Goal: Task Accomplishment & Management: Manage account settings

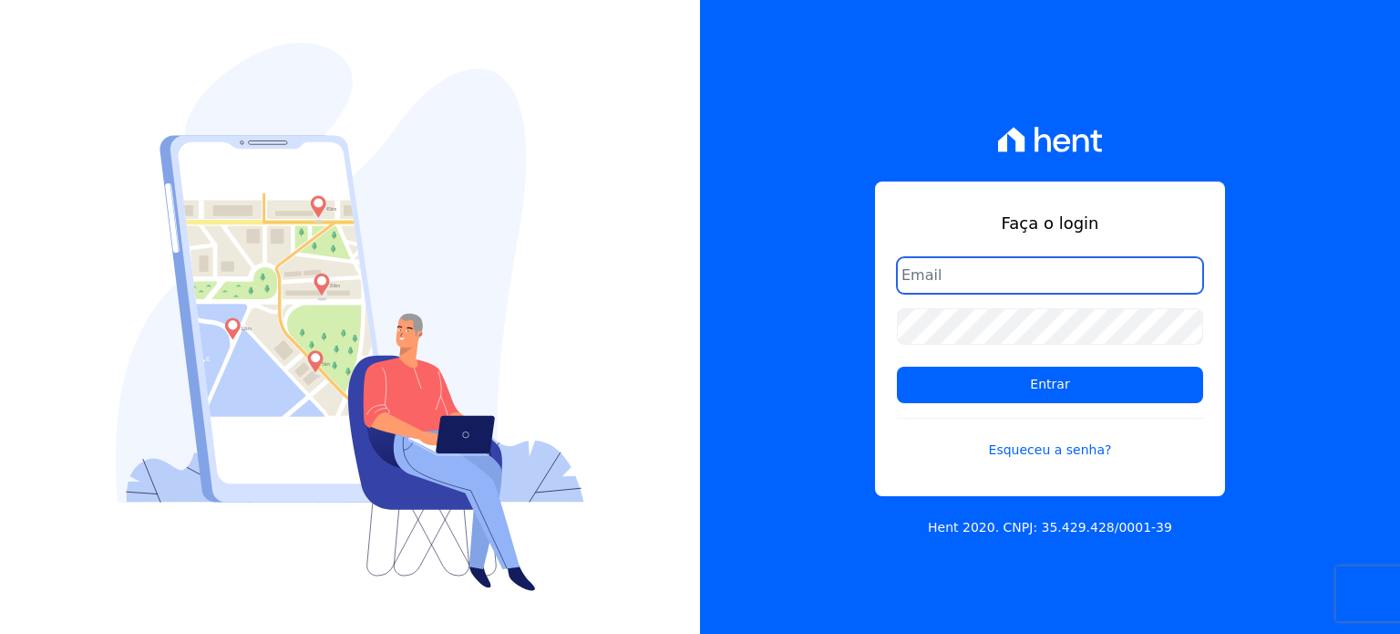
click at [939, 273] on input "email" at bounding box center [1050, 275] width 306 height 36
click at [1010, 284] on input "email" at bounding box center [1050, 275] width 306 height 36
type input "[EMAIL_ADDRESS][DOMAIN_NAME]"
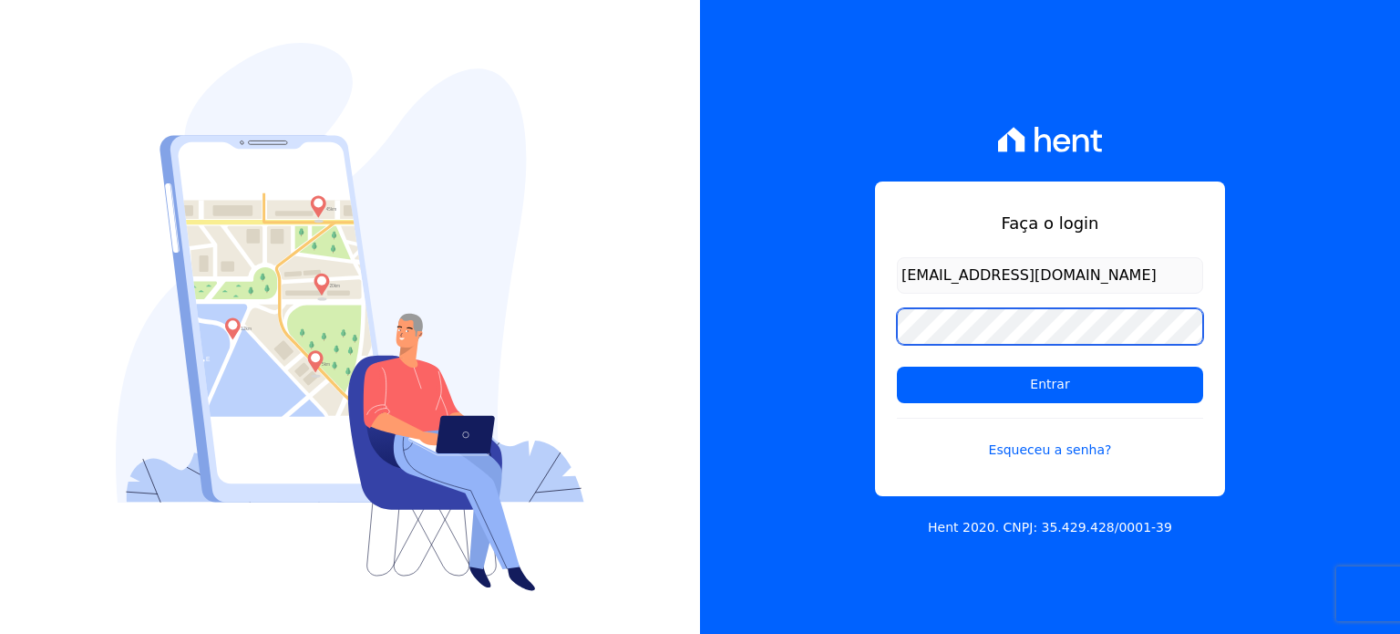
click at [897, 367] on input "Entrar" at bounding box center [1050, 385] width 306 height 36
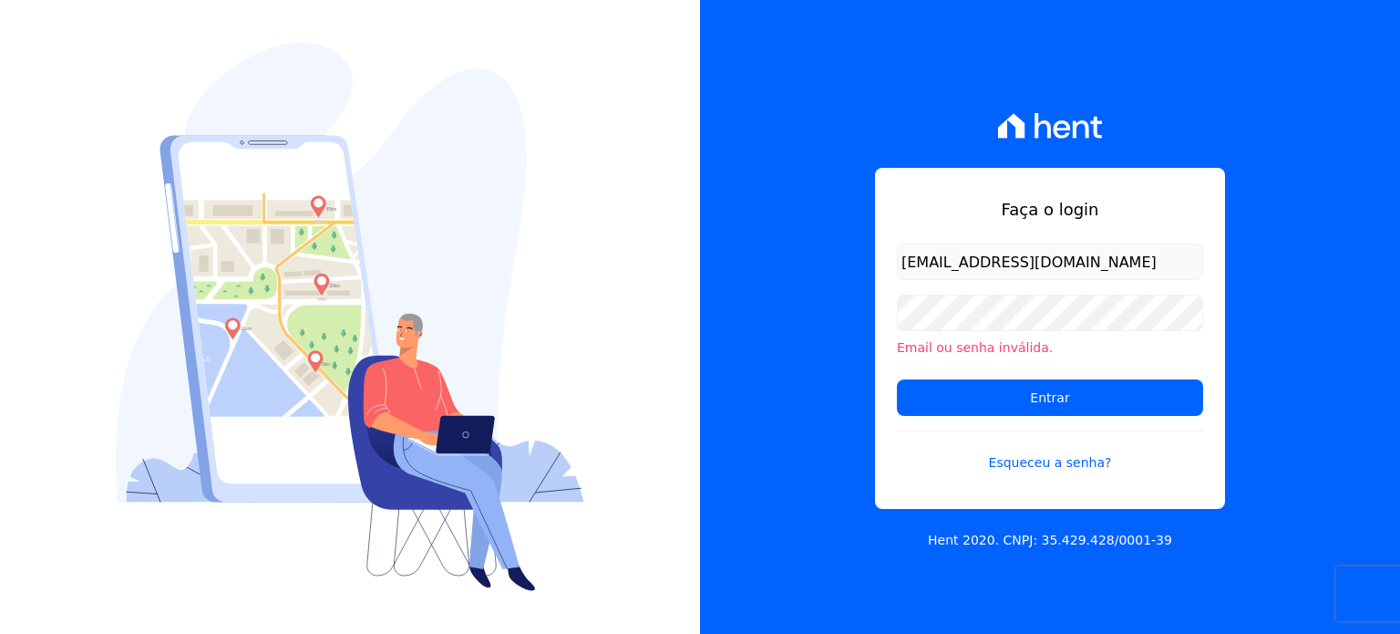
type input "asdiretoria@grupohurb.com"
click at [839, 389] on div "Faça o login asdiretoria@grupohurb.com Email ou senha inválida. Entrar Esqueceu…" at bounding box center [1050, 317] width 700 height 634
click at [947, 339] on li "Email ou senha inválida." at bounding box center [1050, 347] width 306 height 19
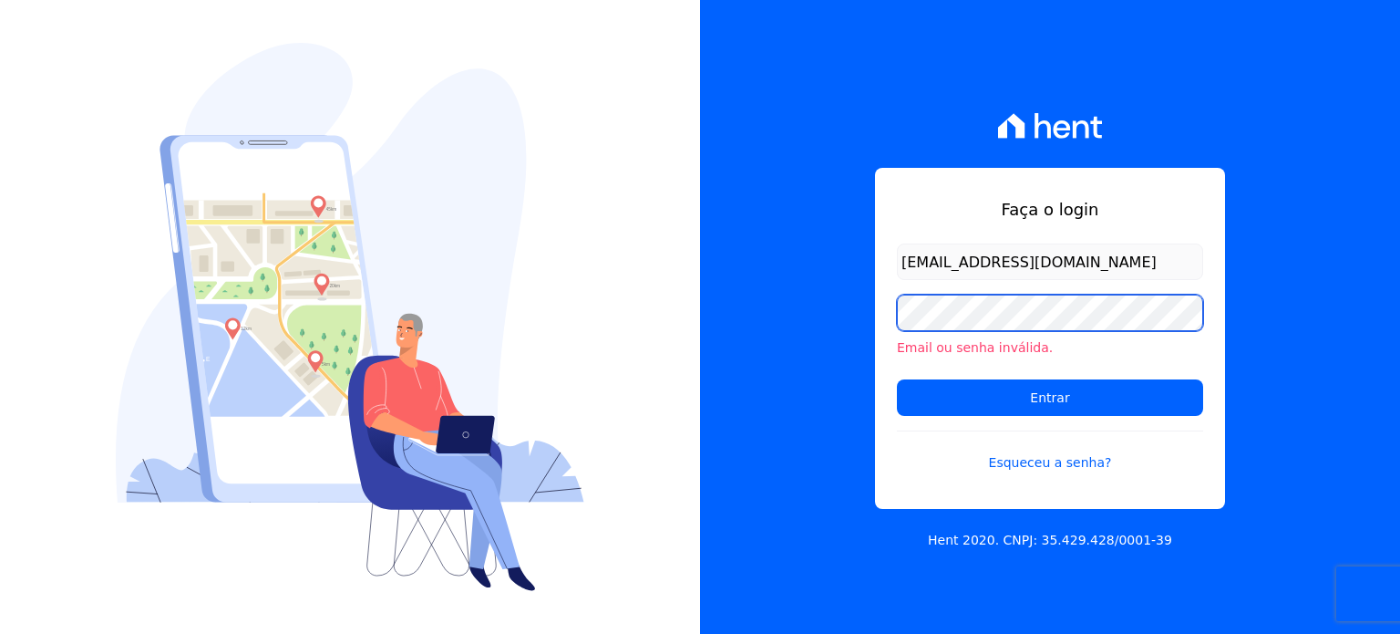
click at [897, 379] on input "Entrar" at bounding box center [1050, 397] width 306 height 36
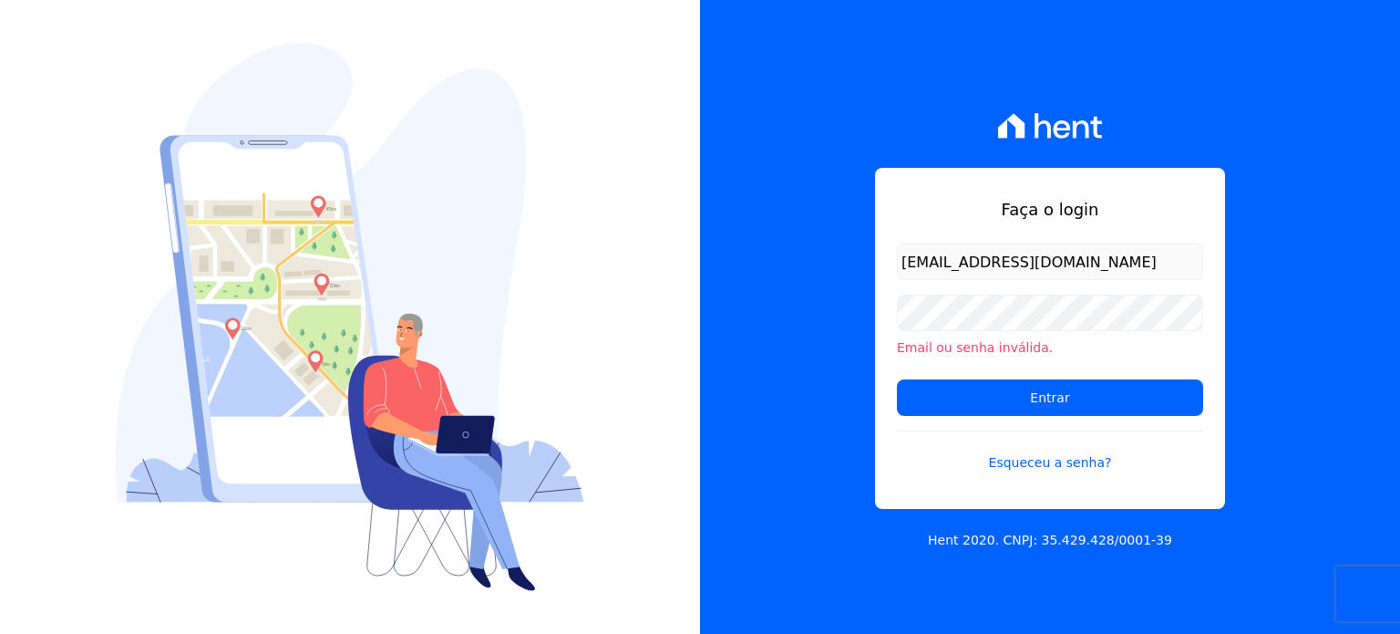
drag, startPoint x: 915, startPoint y: 263, endPoint x: 883, endPoint y: 263, distance: 32.8
click at [883, 263] on div "Faça o login [EMAIL_ADDRESS][DOMAIN_NAME] Email ou senha inválida. Entrar Esque…" at bounding box center [1050, 338] width 350 height 341
type input "[EMAIL_ADDRESS][DOMAIN_NAME]"
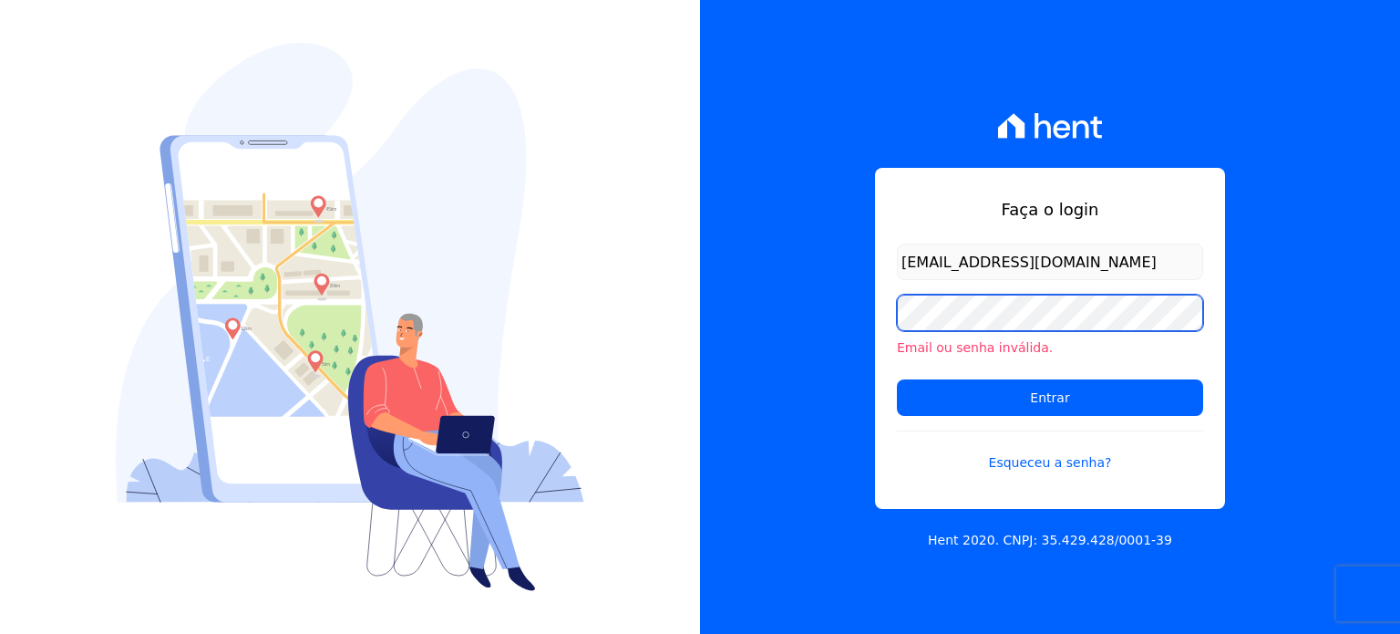
click at [897, 379] on input "Entrar" at bounding box center [1050, 397] width 306 height 36
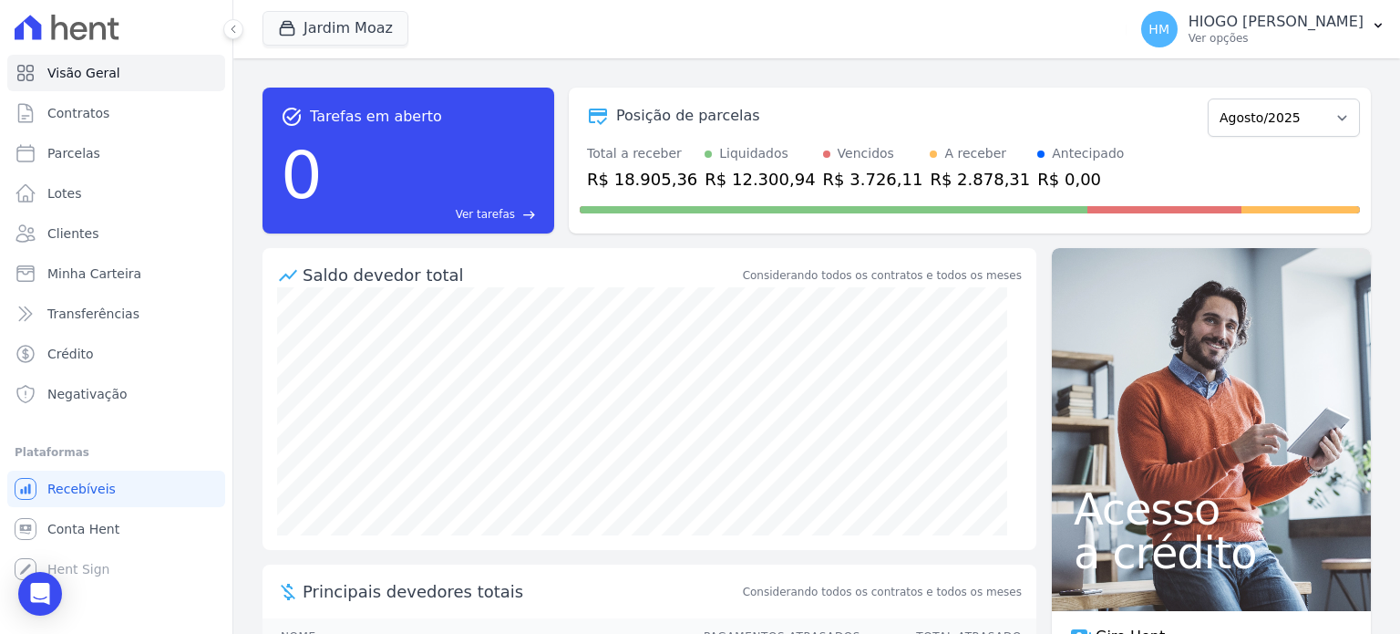
scroll to position [197, 0]
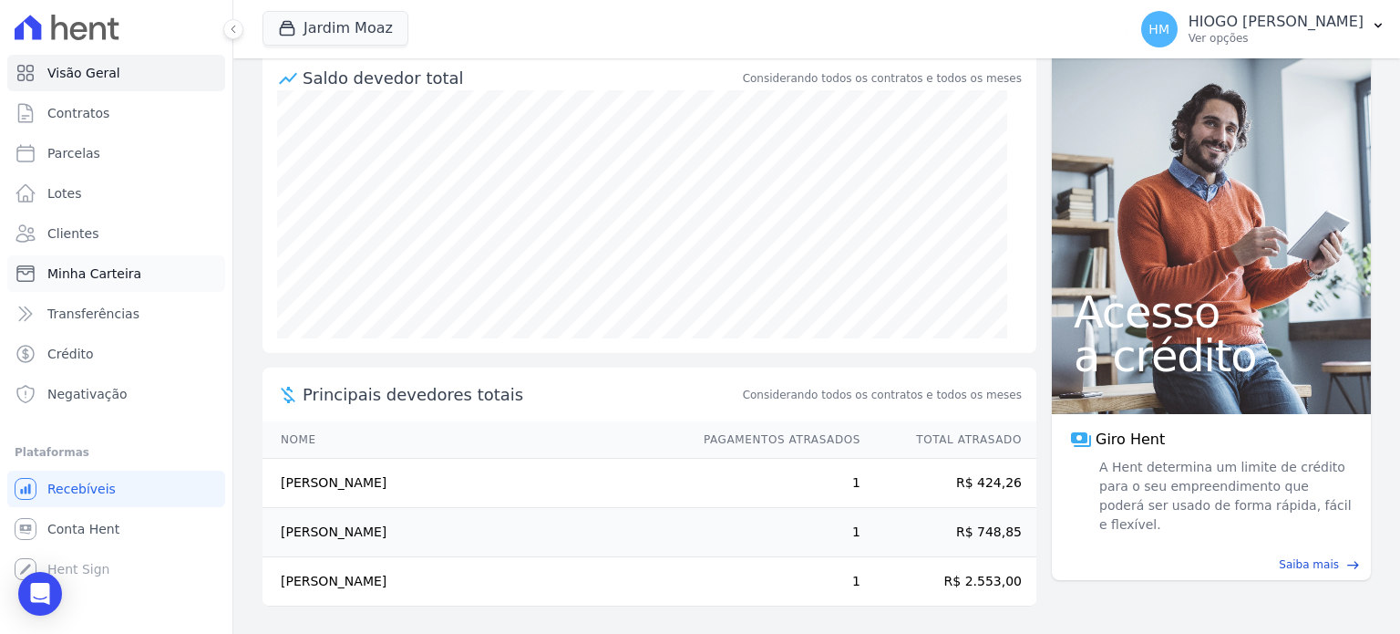
click at [88, 261] on link "Minha Carteira" at bounding box center [116, 273] width 218 height 36
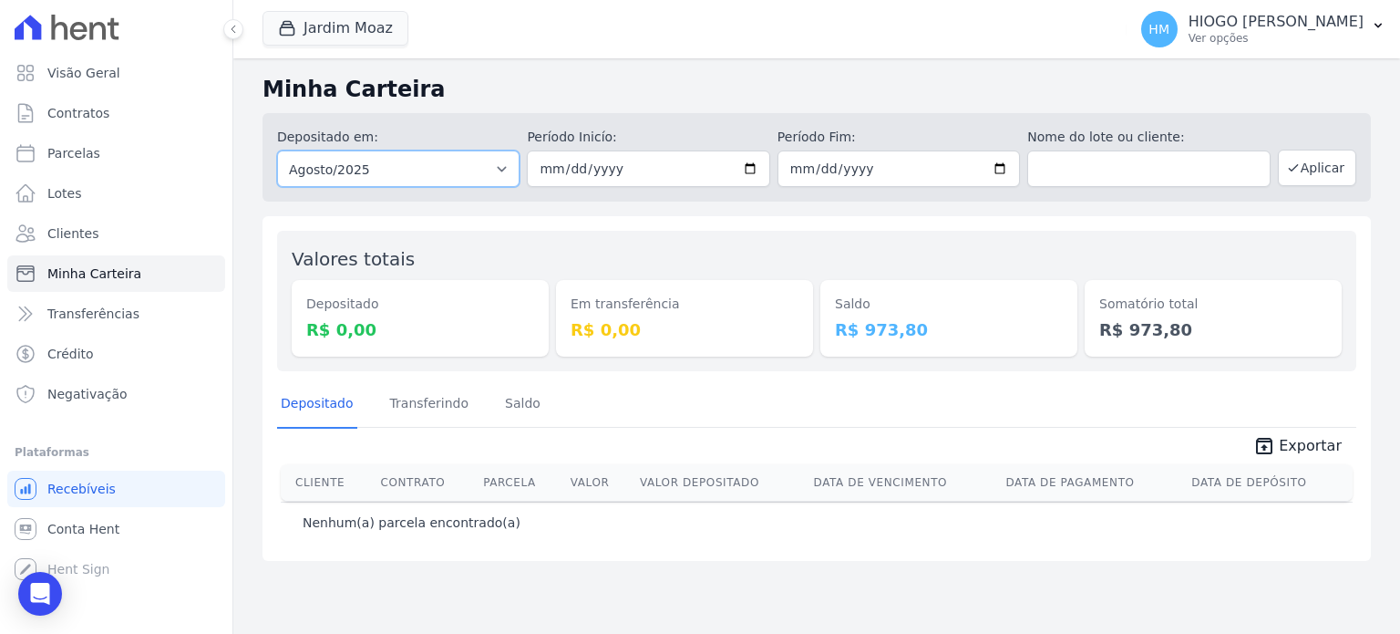
click at [501, 167] on select "Todos os meses Novembro/2024 Dezembro/2024 Janeiro/2025 Fevereiro/2025 Março/20…" at bounding box center [398, 168] width 243 height 36
select select "all"
click at [277, 150] on select "Todos os meses Novembro/2024 Dezembro/2024 Janeiro/2025 Fevereiro/2025 Março/20…" at bounding box center [398, 168] width 243 height 36
click at [1337, 175] on button "Aplicar" at bounding box center [1317, 168] width 78 height 36
click at [408, 409] on link "Transferindo" at bounding box center [430, 404] width 87 height 47
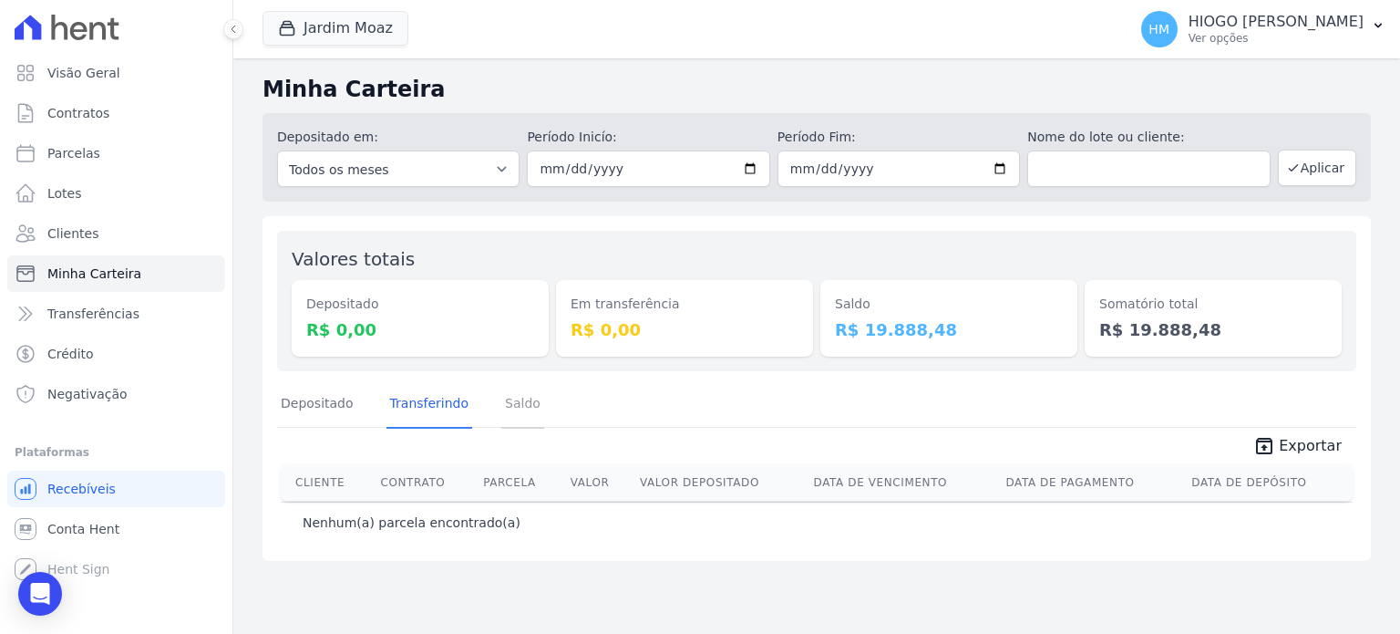
click at [515, 404] on link "Saldo" at bounding box center [522, 404] width 43 height 47
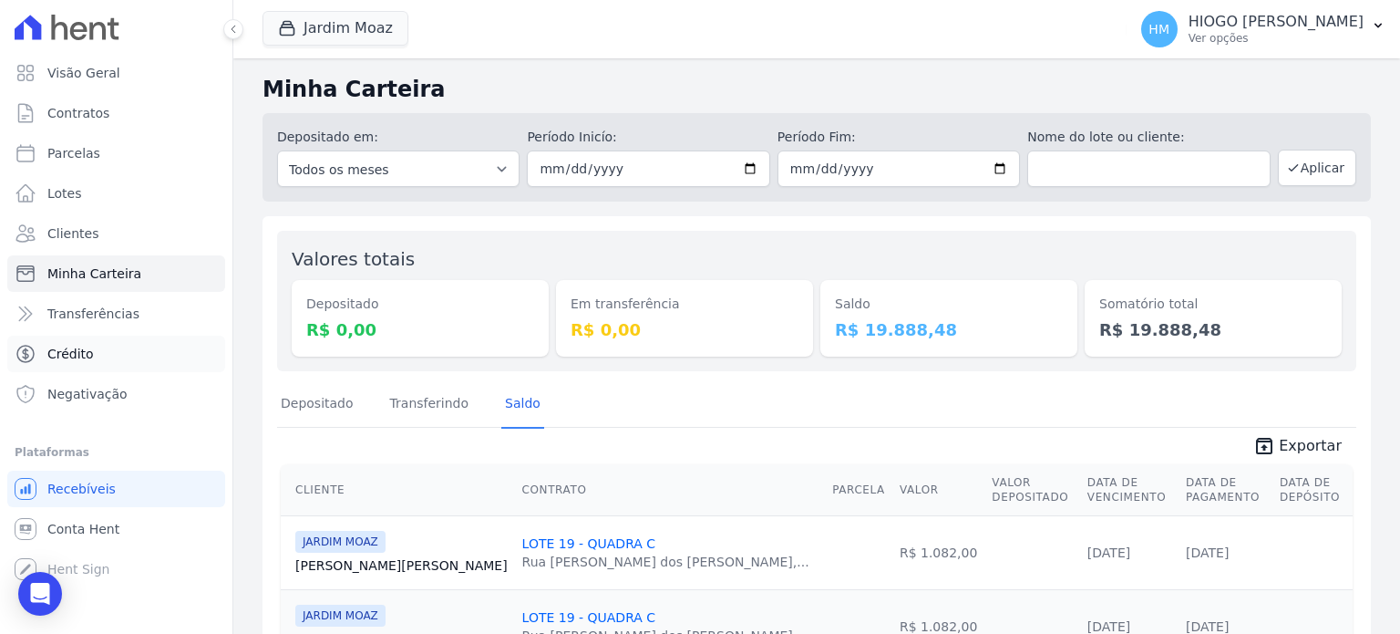
click at [44, 349] on link "Crédito" at bounding box center [116, 354] width 218 height 36
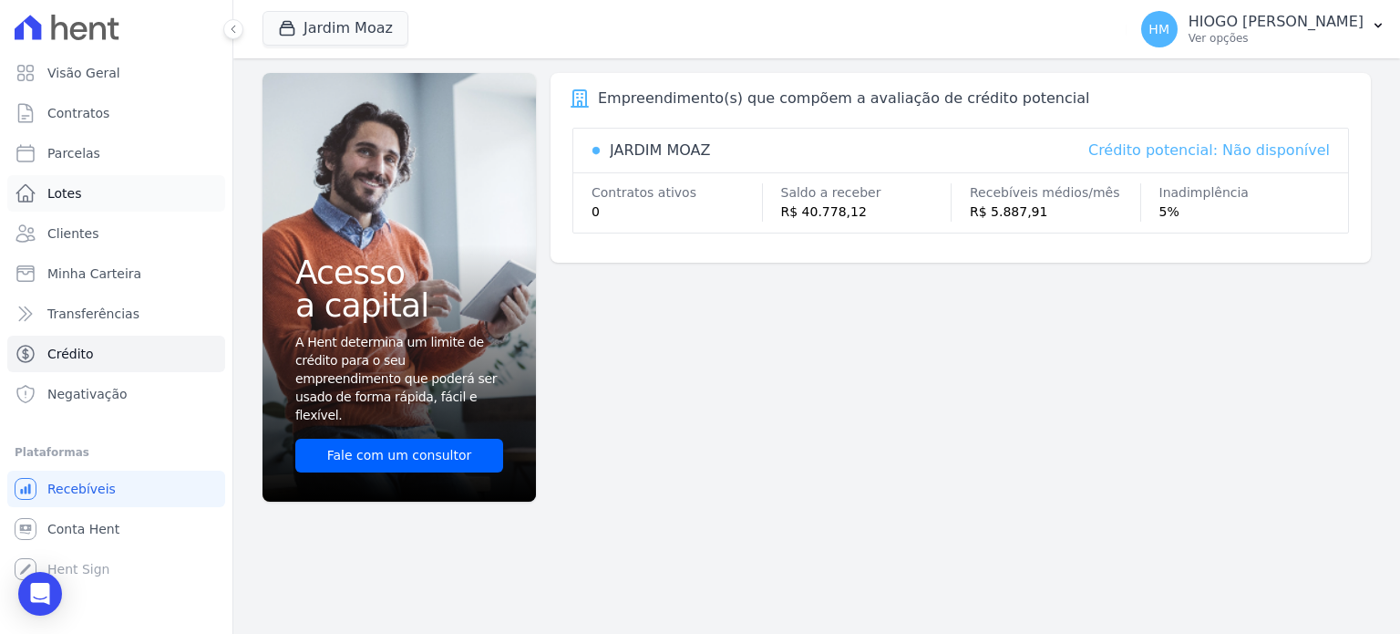
click at [72, 194] on span "Lotes" at bounding box center [64, 193] width 35 height 18
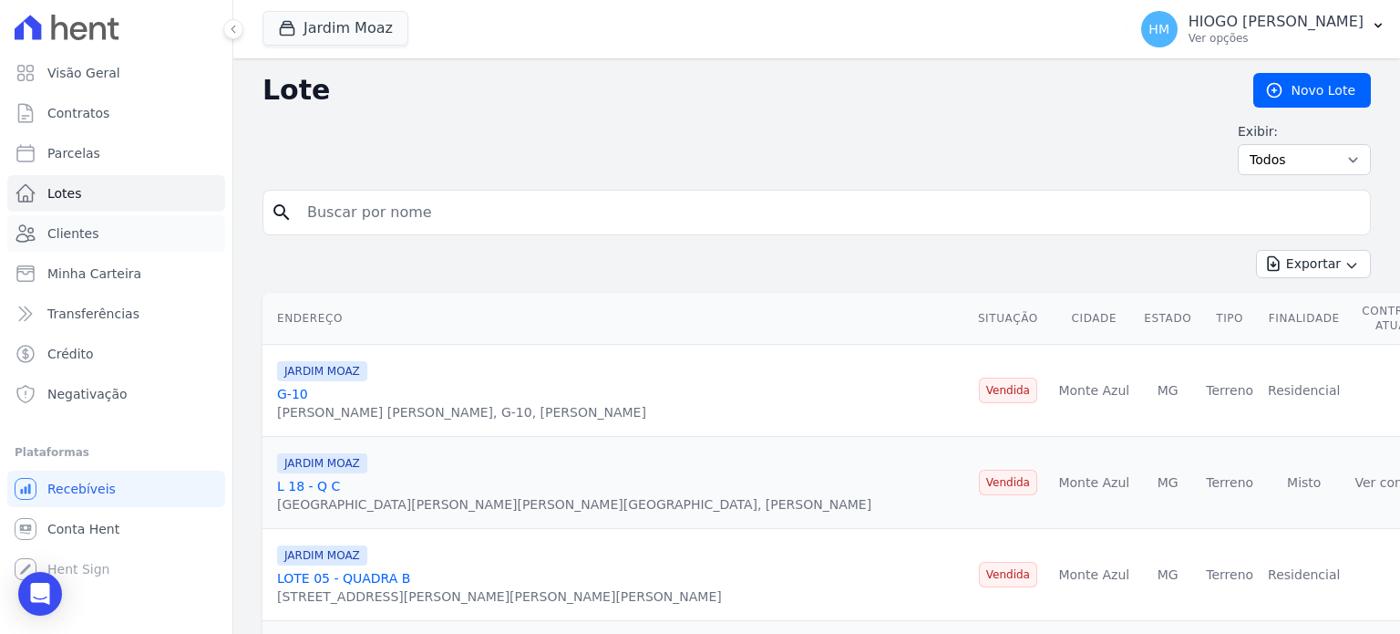
click at [76, 235] on span "Clientes" at bounding box center [72, 233] width 51 height 18
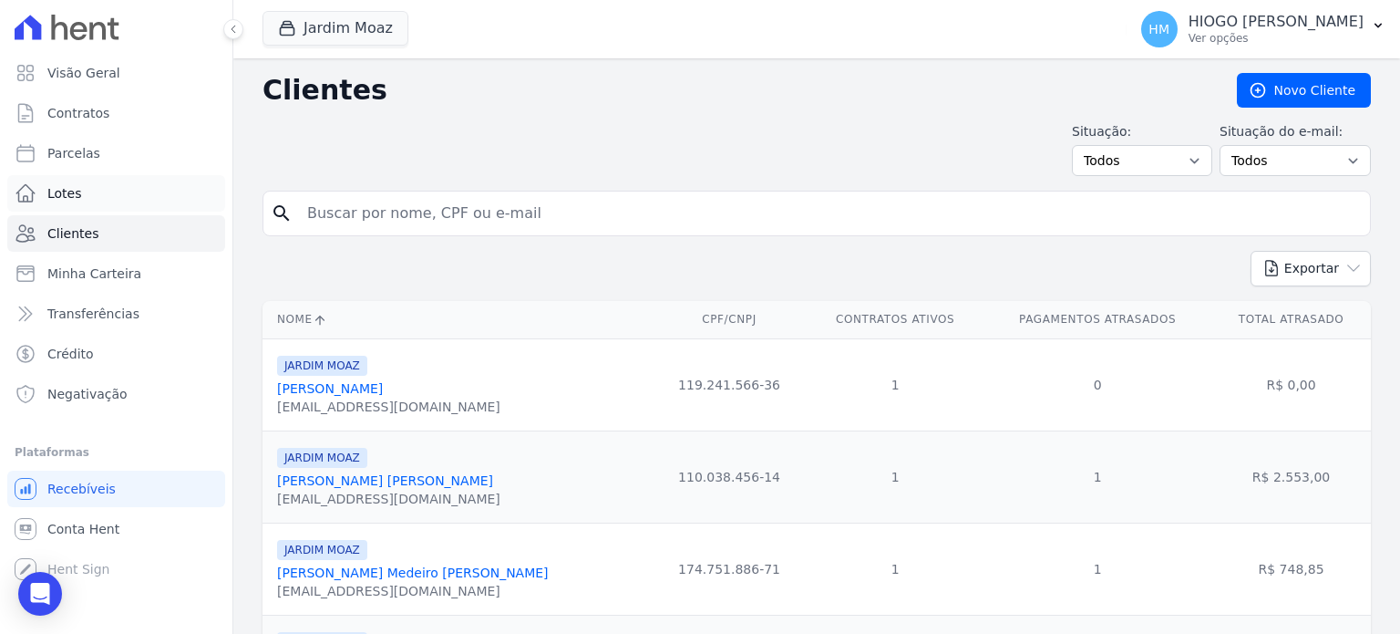
click at [89, 188] on link "Lotes" at bounding box center [116, 193] width 218 height 36
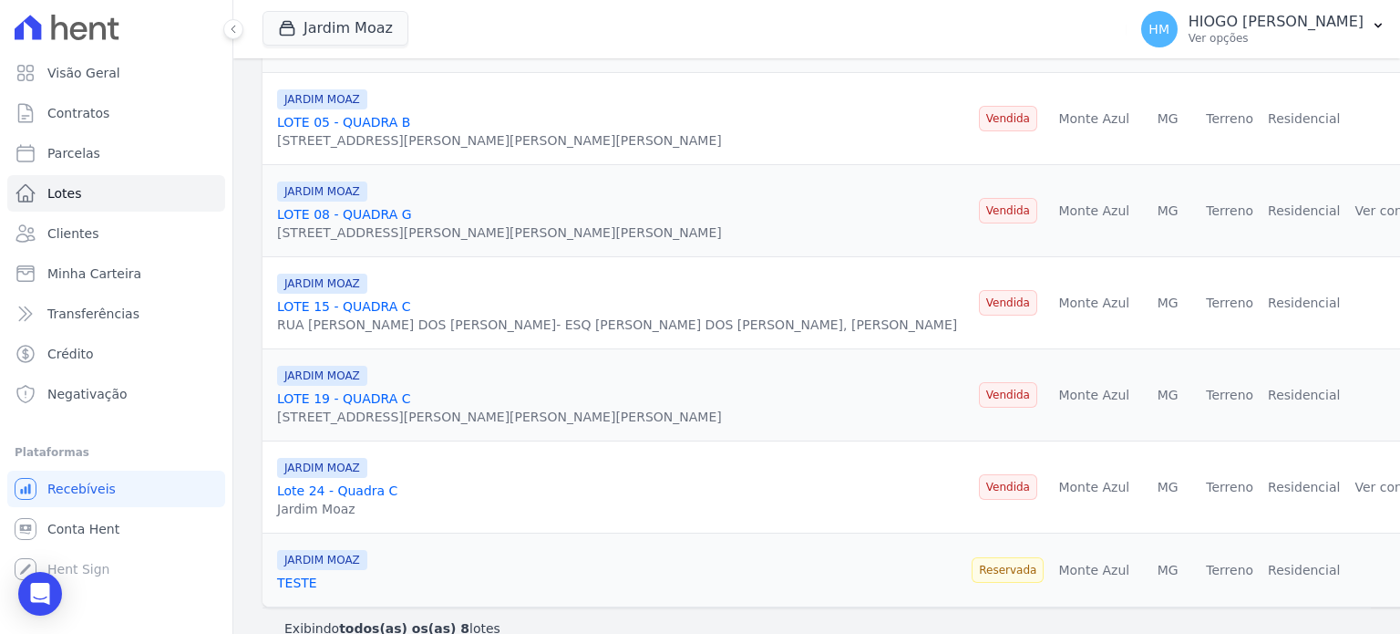
scroll to position [472, 0]
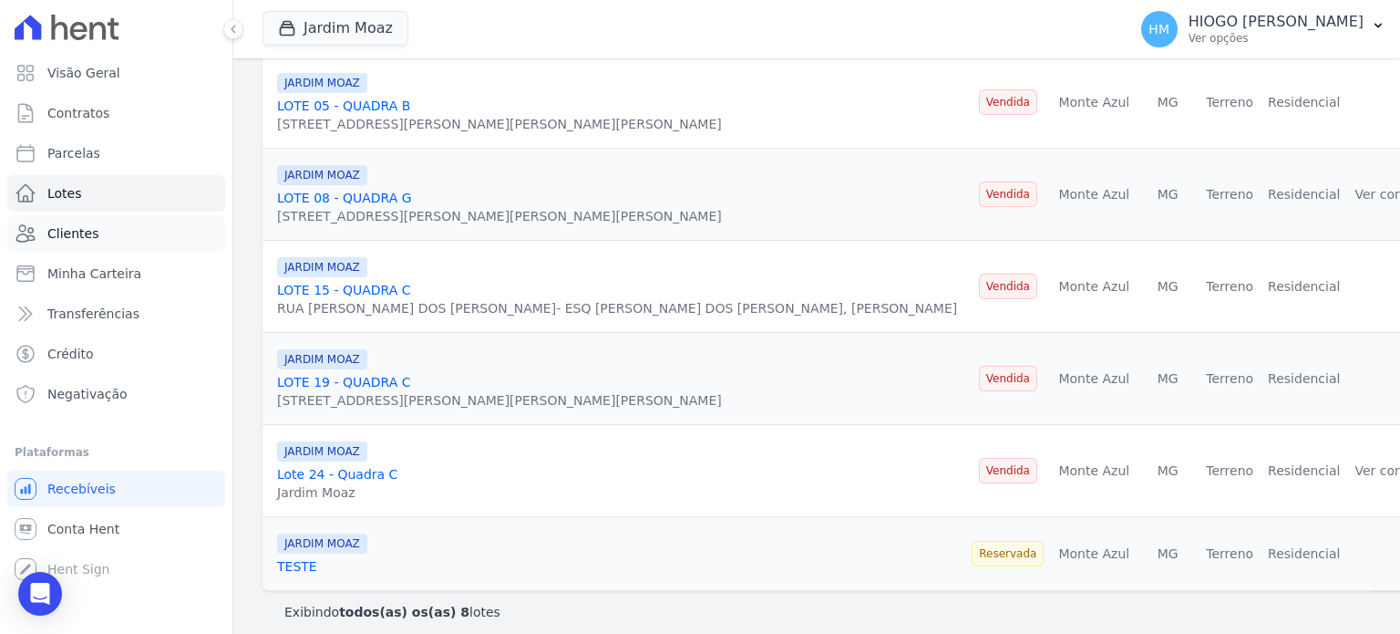
click at [67, 229] on span "Clientes" at bounding box center [72, 233] width 51 height 18
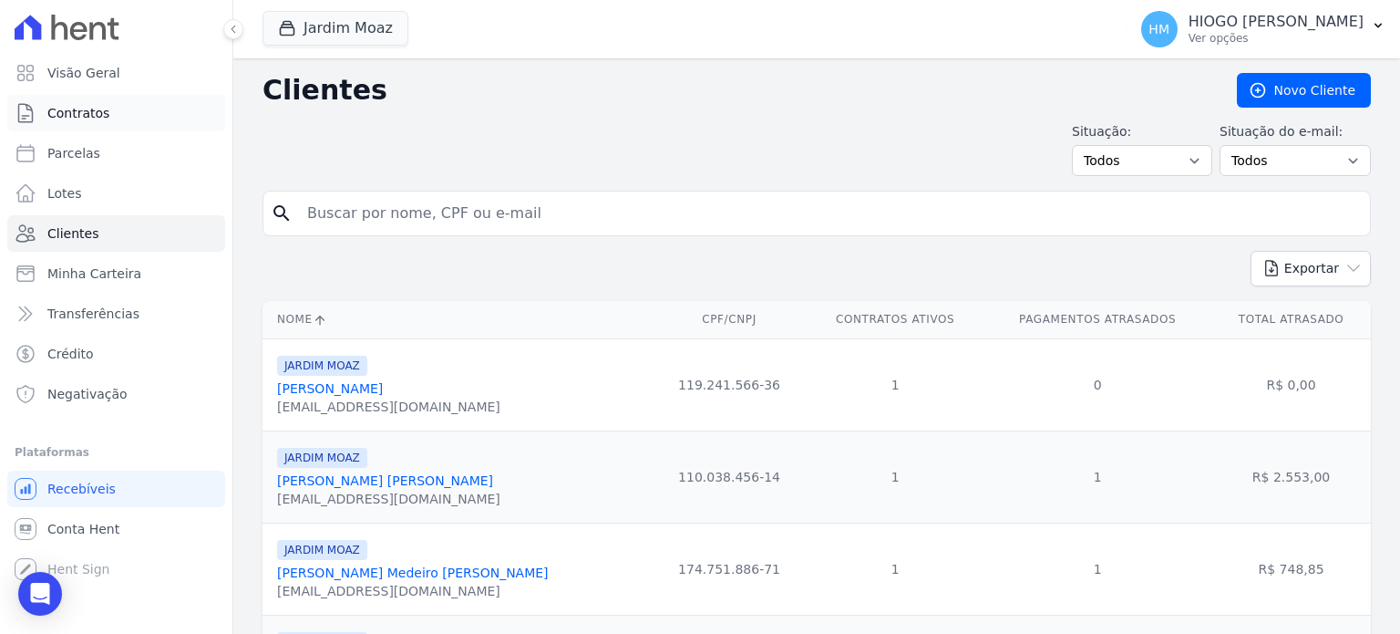
click at [68, 112] on span "Contratos" at bounding box center [78, 113] width 62 height 18
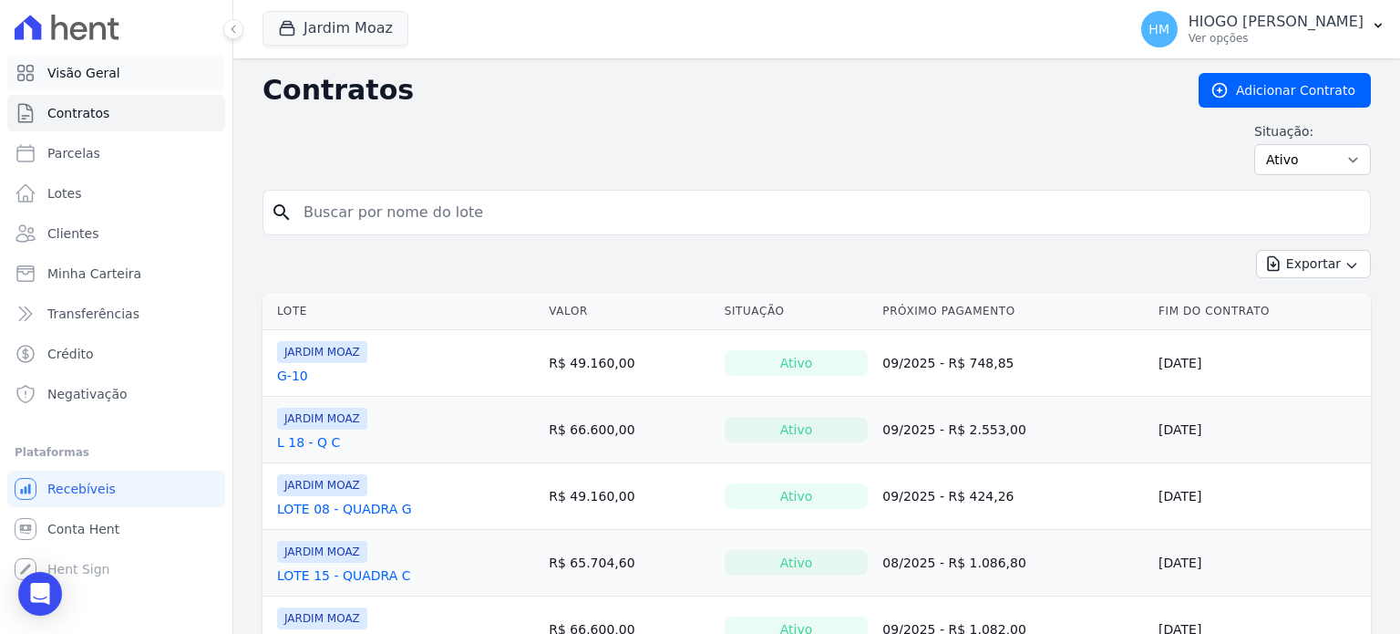
click at [119, 79] on link "Visão Geral" at bounding box center [116, 73] width 218 height 36
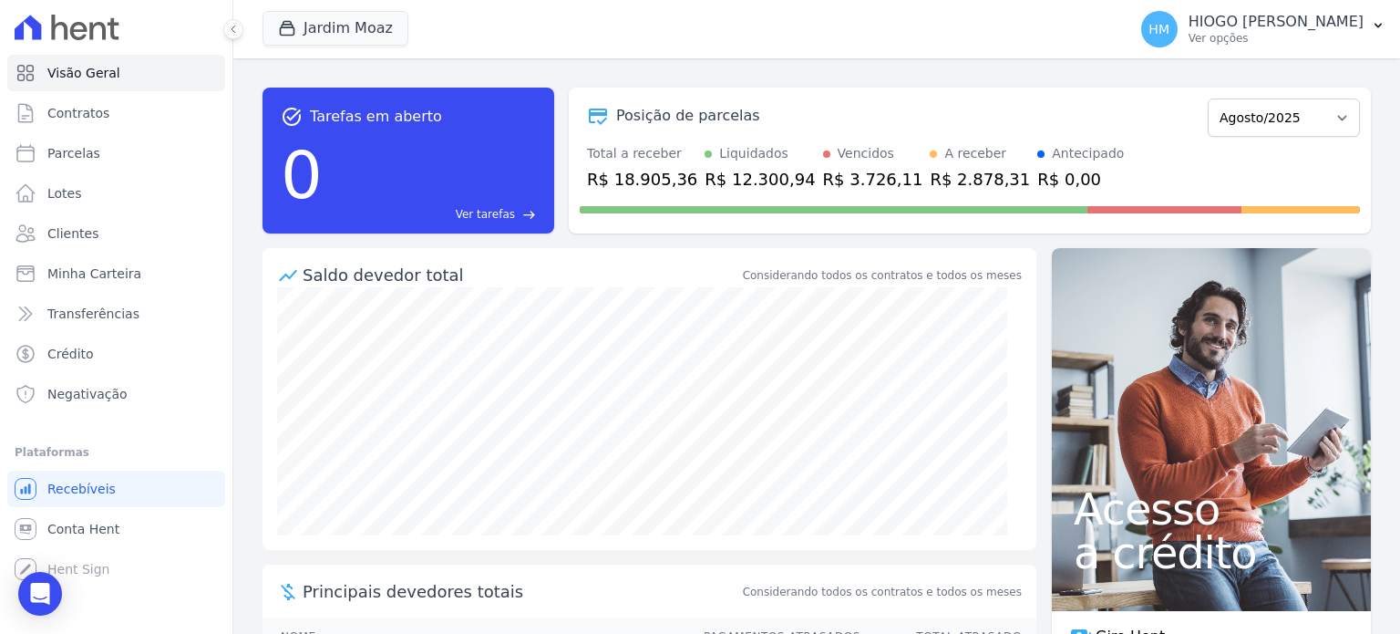
scroll to position [197, 0]
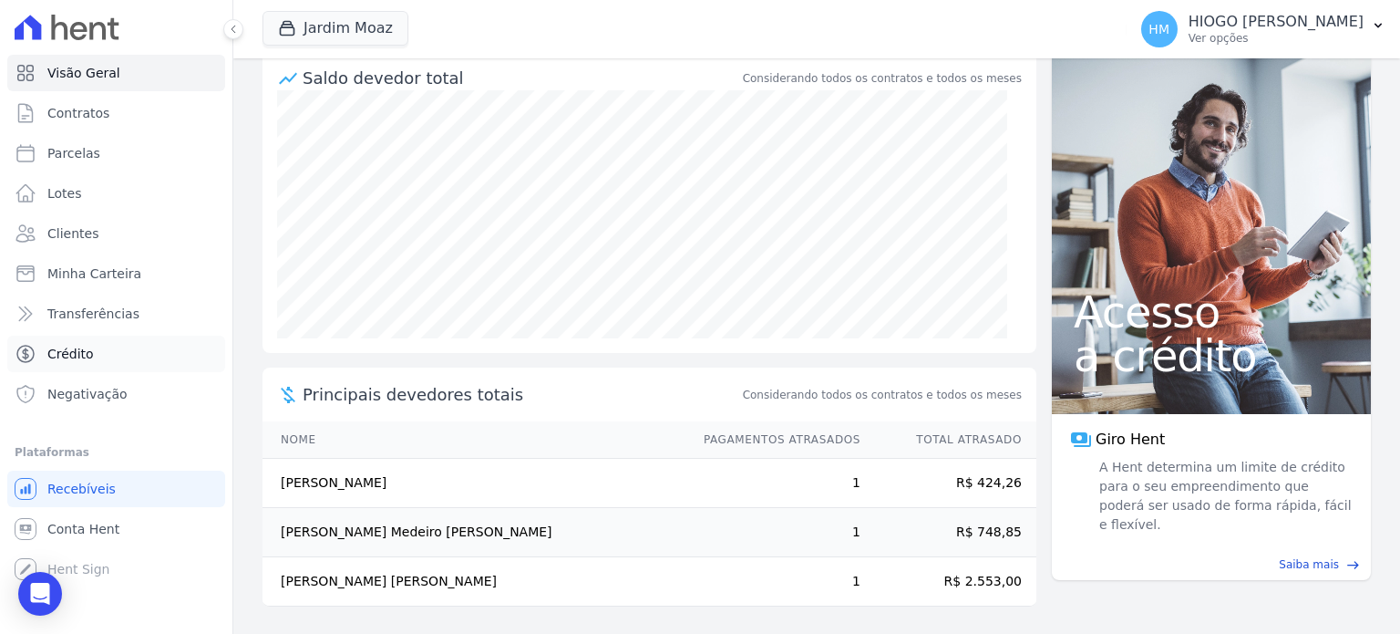
click at [64, 350] on span "Crédito" at bounding box center [70, 354] width 46 height 18
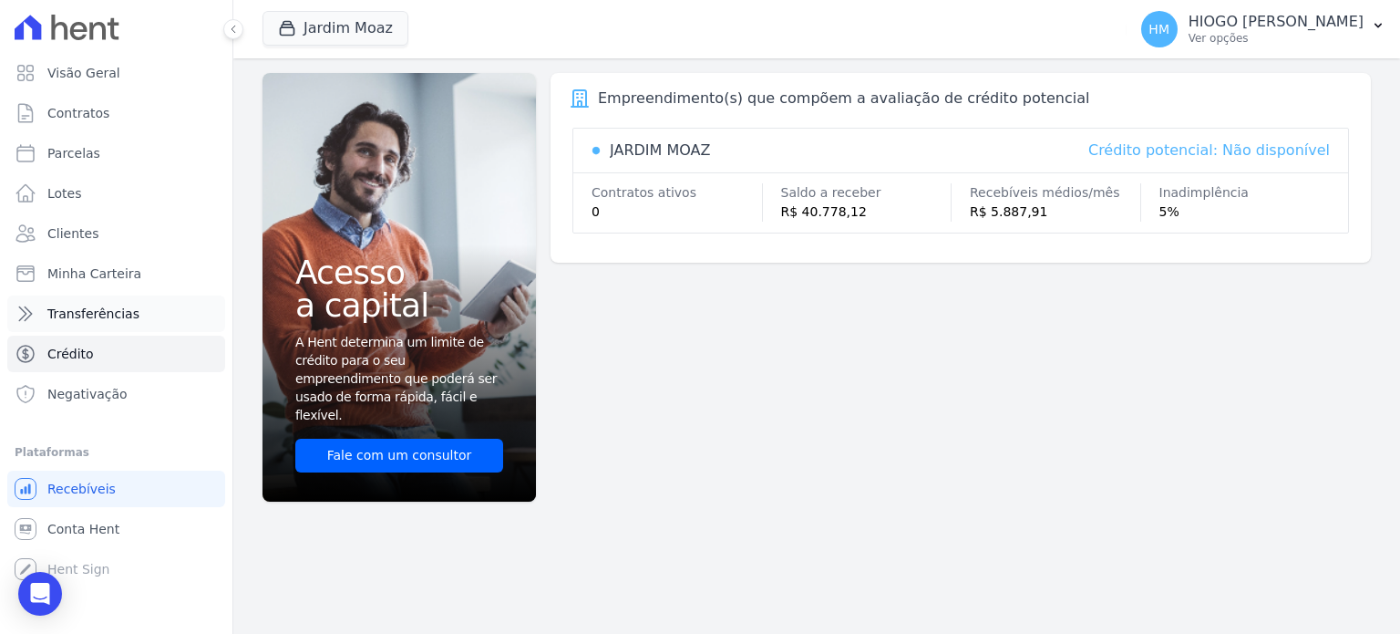
click at [80, 319] on span "Transferências" at bounding box center [93, 314] width 92 height 18
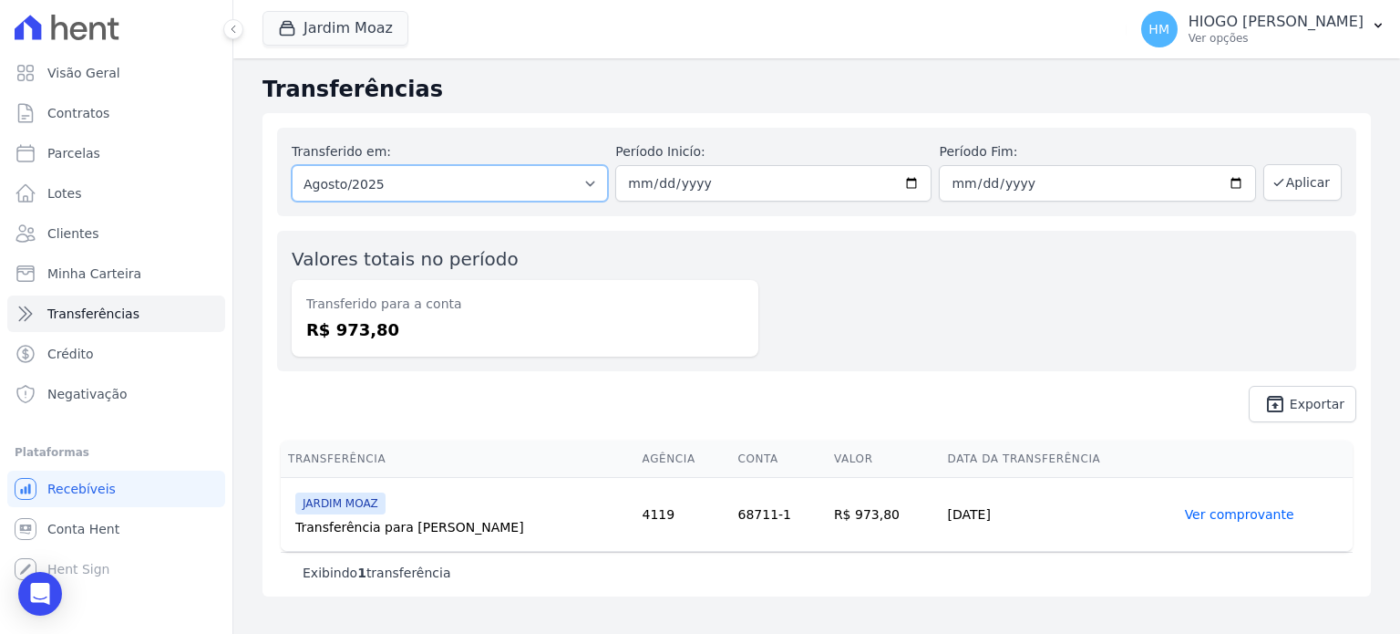
click at [430, 185] on select "Todos os meses Janeiro/2025 Fevereiro/2025 Março/2025 Abril/2025 Maio/2025 Junh…" at bounding box center [450, 183] width 316 height 36
select select "all"
click at [292, 165] on select "Todos os meses Janeiro/2025 Fevereiro/2025 Março/2025 Abril/2025 Maio/2025 Junh…" at bounding box center [450, 183] width 316 height 36
click at [1300, 184] on button "Aplicar" at bounding box center [1303, 182] width 78 height 36
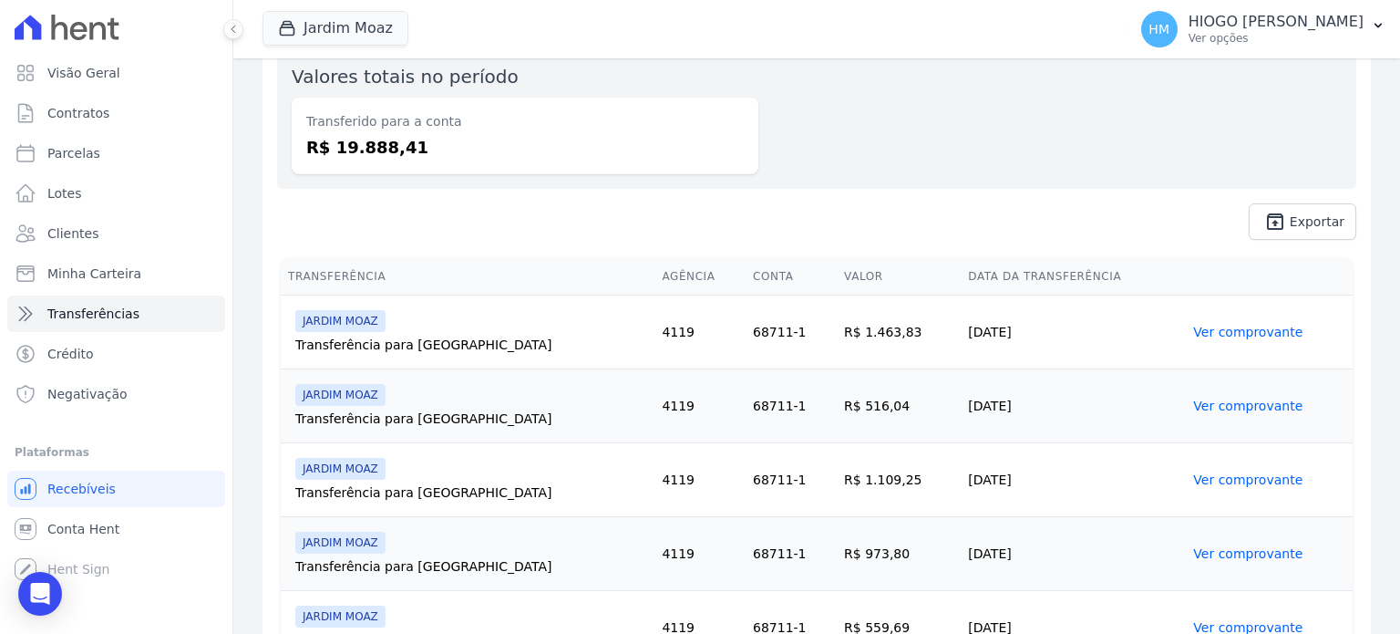
scroll to position [274, 0]
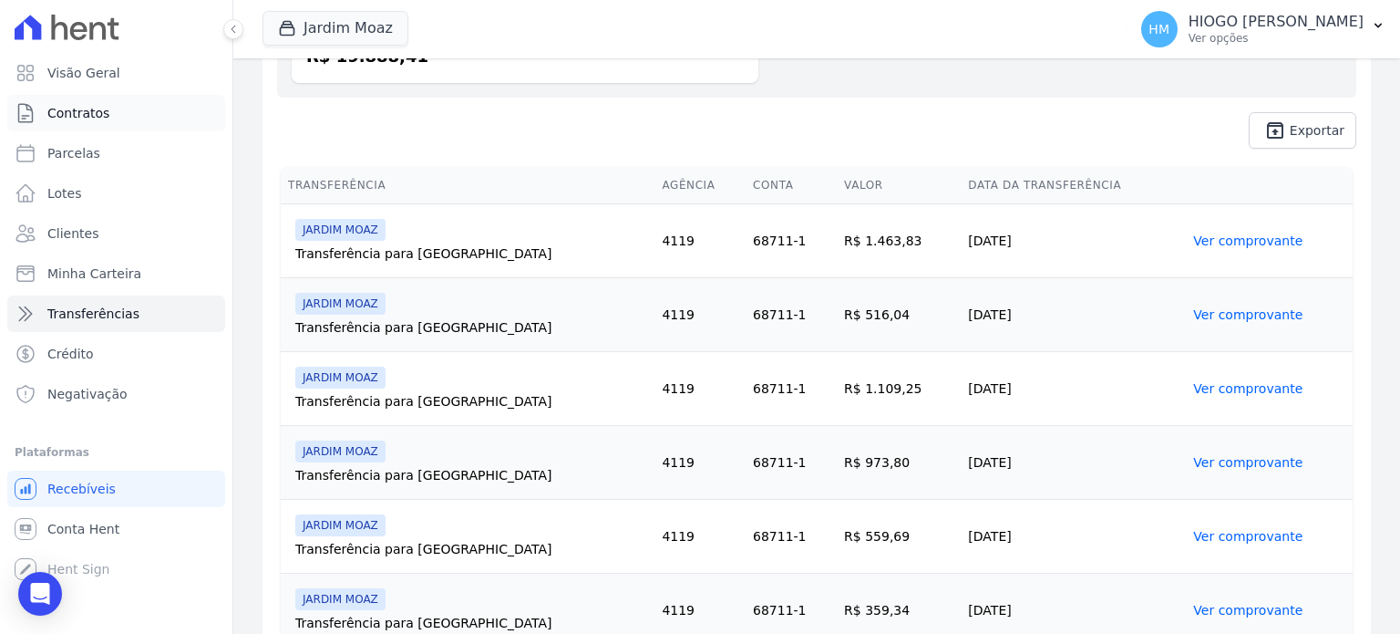
click at [63, 114] on span "Contratos" at bounding box center [78, 113] width 62 height 18
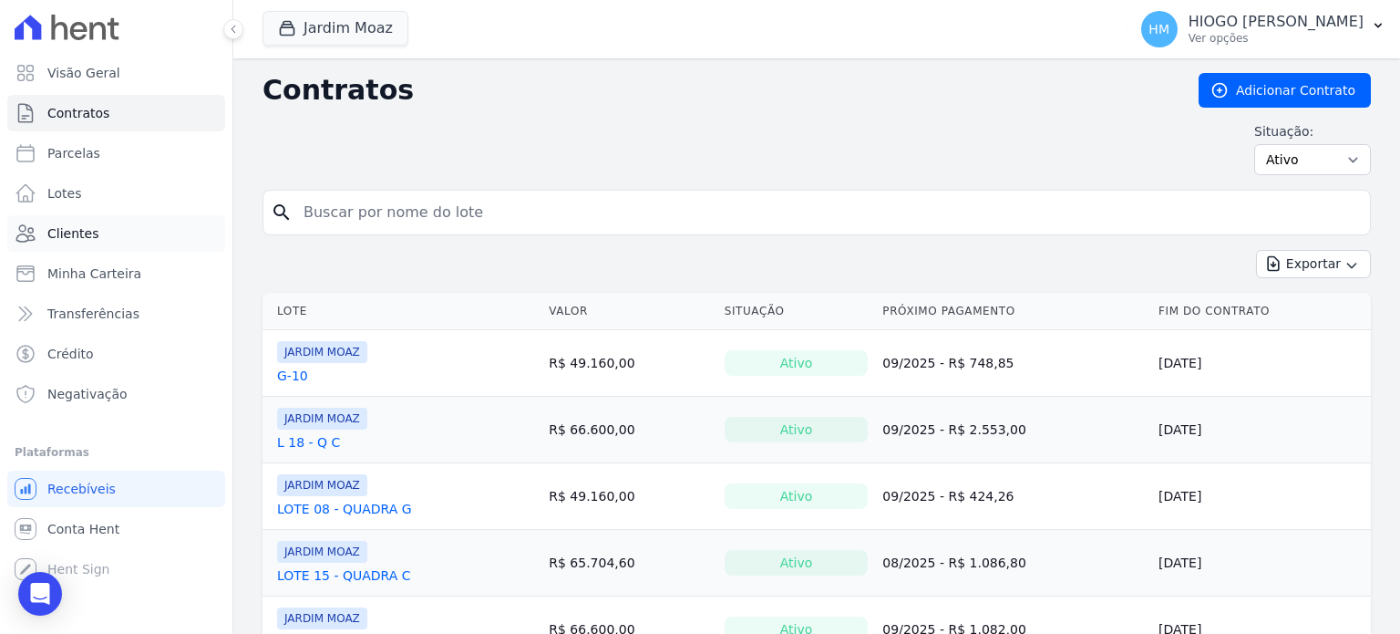
click at [80, 232] on span "Clientes" at bounding box center [72, 233] width 51 height 18
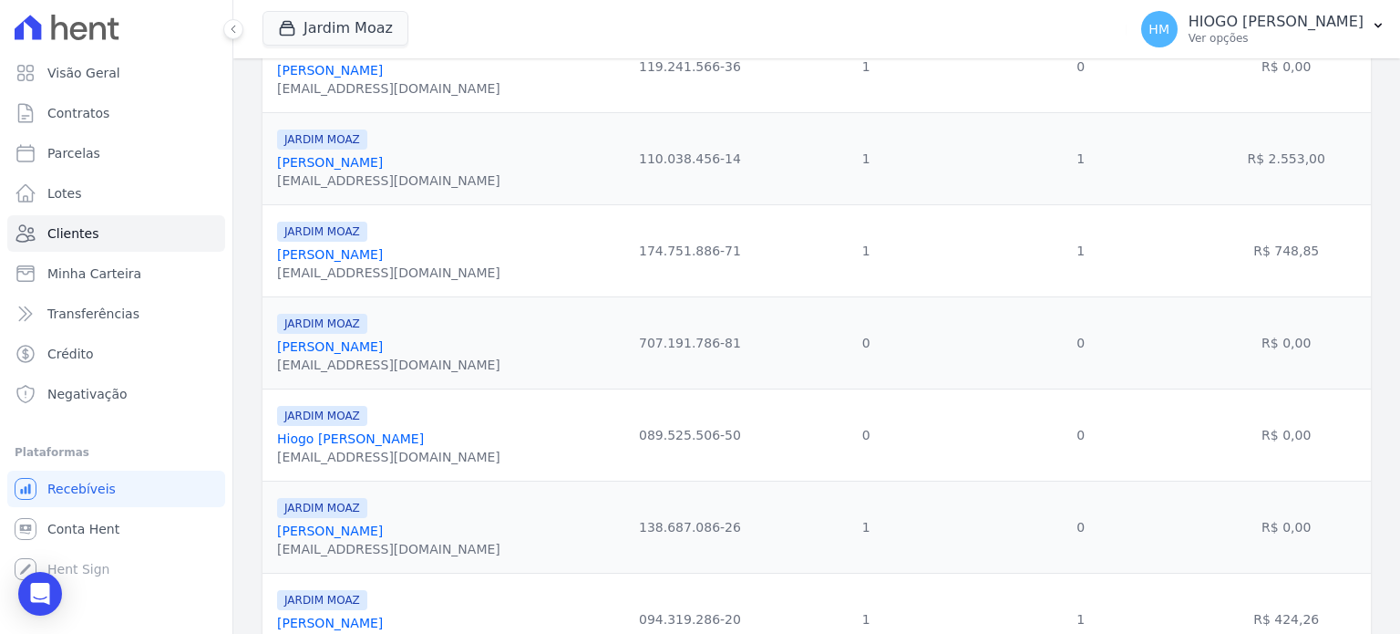
scroll to position [136, 0]
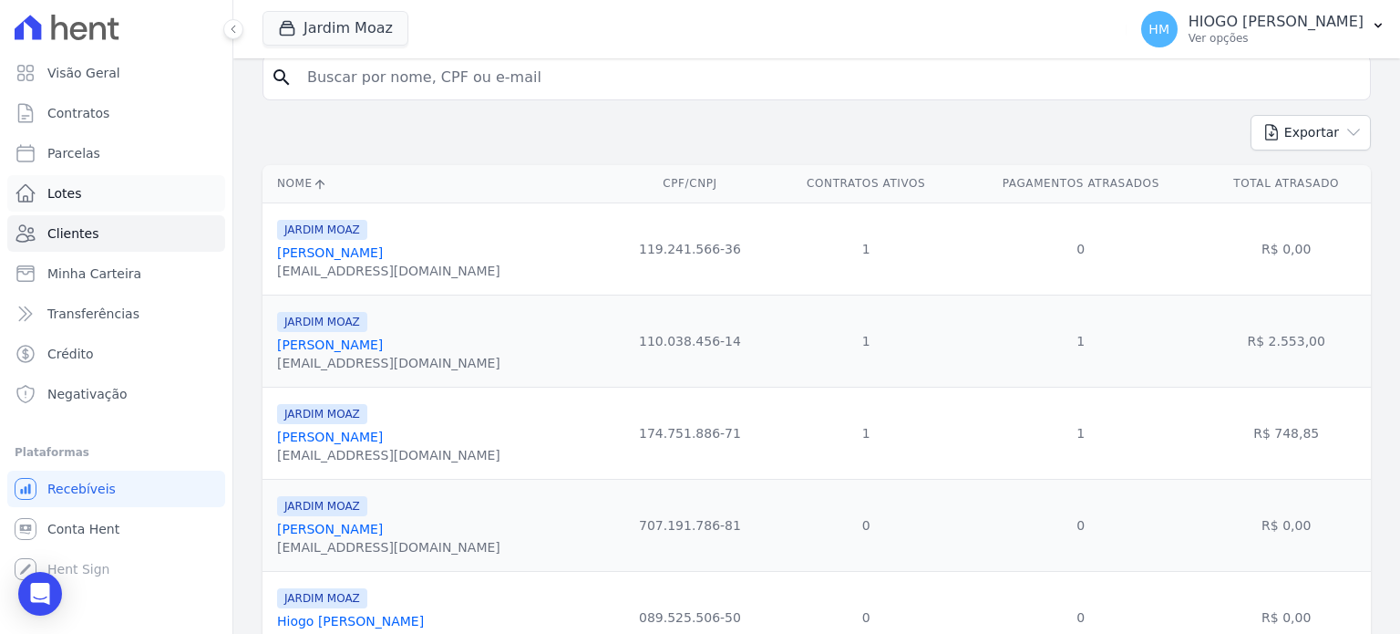
click at [85, 195] on link "Lotes" at bounding box center [116, 193] width 218 height 36
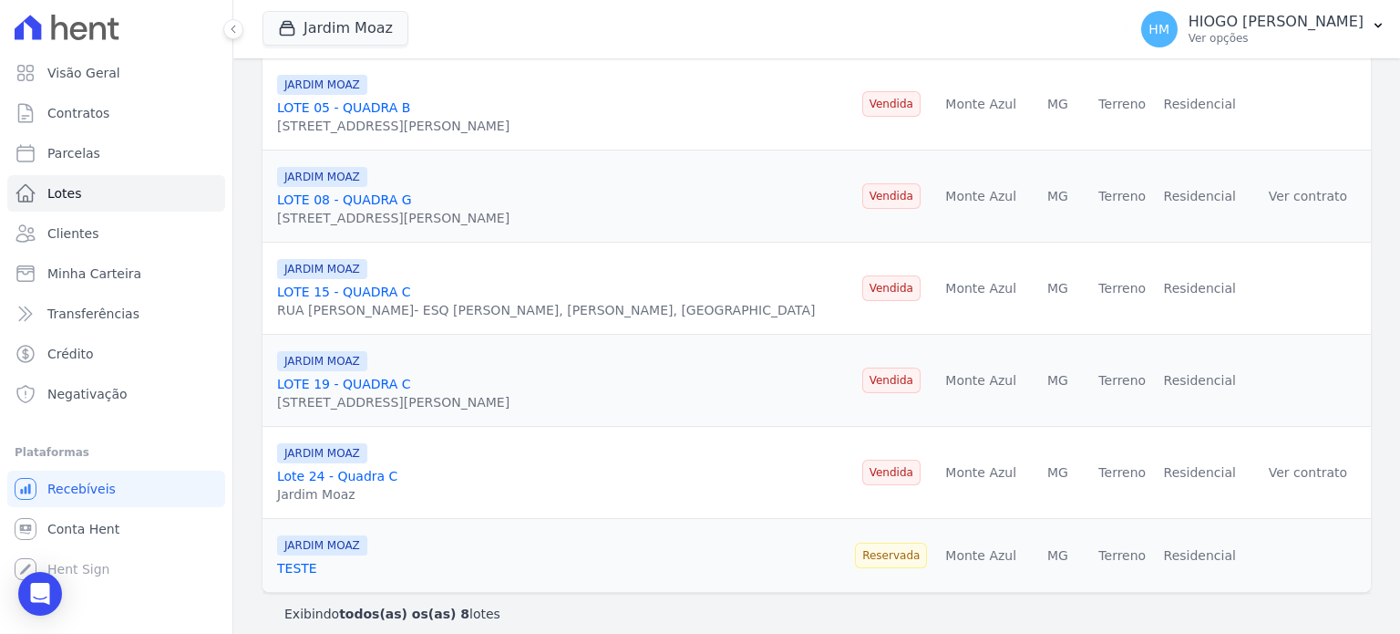
scroll to position [472, 0]
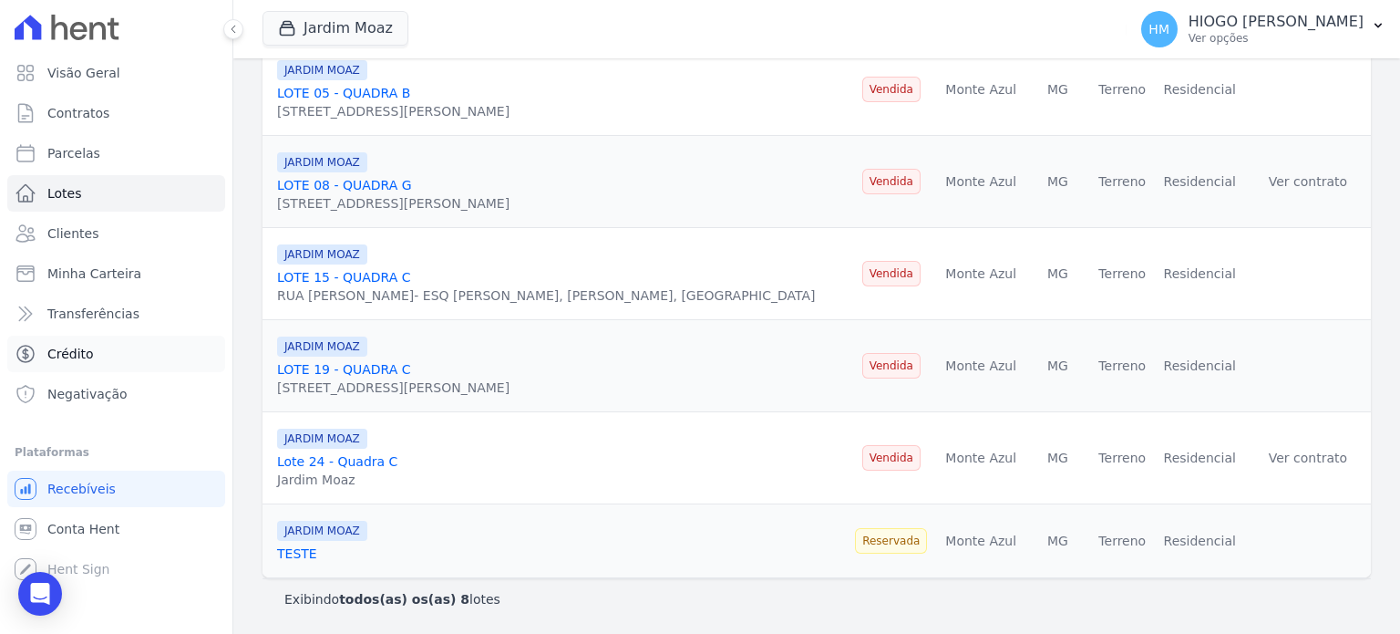
click at [92, 355] on link "Crédito" at bounding box center [116, 354] width 218 height 36
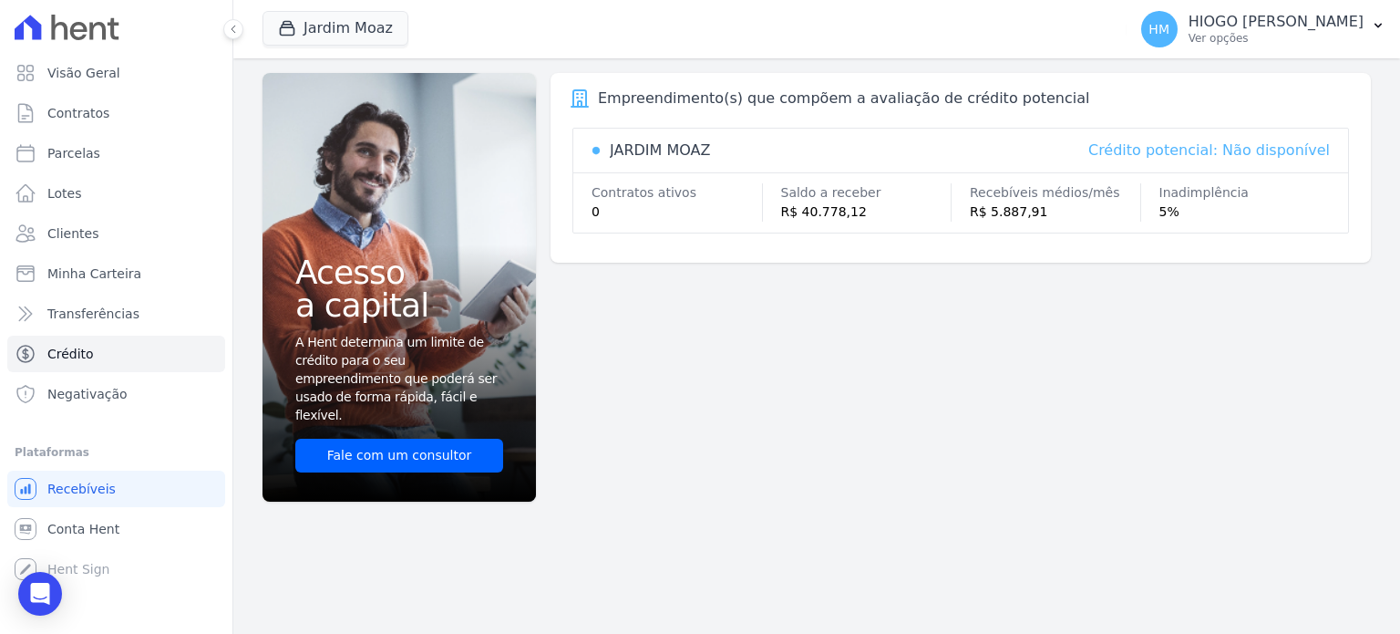
drag, startPoint x: 1185, startPoint y: 203, endPoint x: 1151, endPoint y: 202, distance: 33.7
click at [1151, 202] on div "Contratos ativos 0 Saldo a receber R$ 40.778,12 Recebíveis médios/mês R$ 5.887,…" at bounding box center [960, 202] width 775 height 38
click at [87, 68] on span "Visão Geral" at bounding box center [83, 73] width 73 height 18
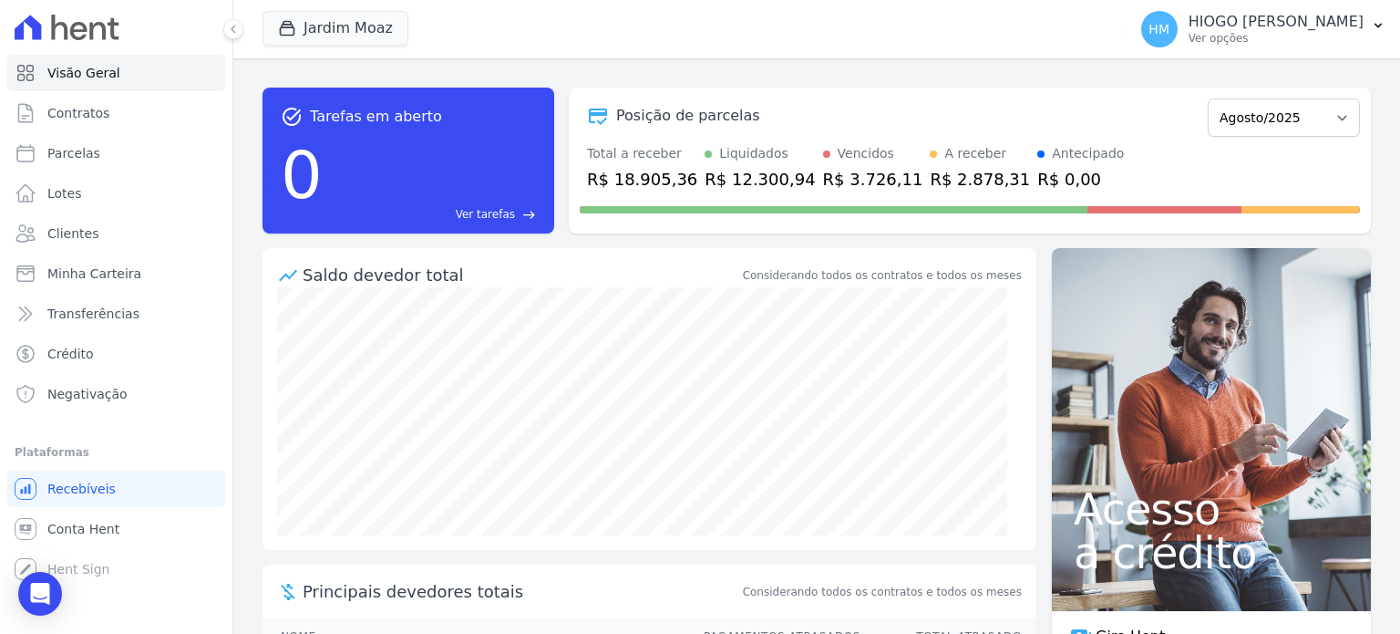
scroll to position [197, 0]
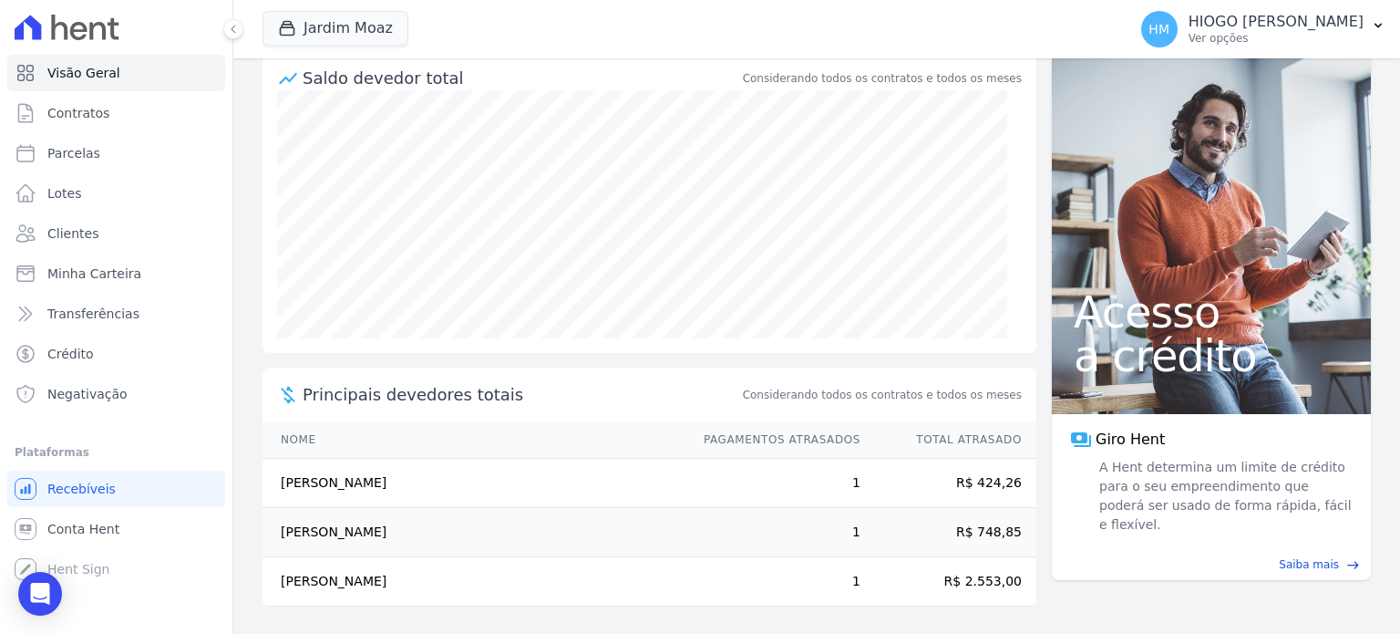
drag, startPoint x: 399, startPoint y: 485, endPoint x: 408, endPoint y: 487, distance: 9.3
click at [408, 487] on td "Mônica Ferreira Da Costa" at bounding box center [475, 483] width 424 height 49
drag, startPoint x: 361, startPoint y: 525, endPoint x: 372, endPoint y: 528, distance: 11.3
click at [372, 528] on td "Farley Henrique Medeiro Souza" at bounding box center [475, 532] width 424 height 49
drag, startPoint x: 312, startPoint y: 531, endPoint x: 661, endPoint y: 534, distance: 349.2
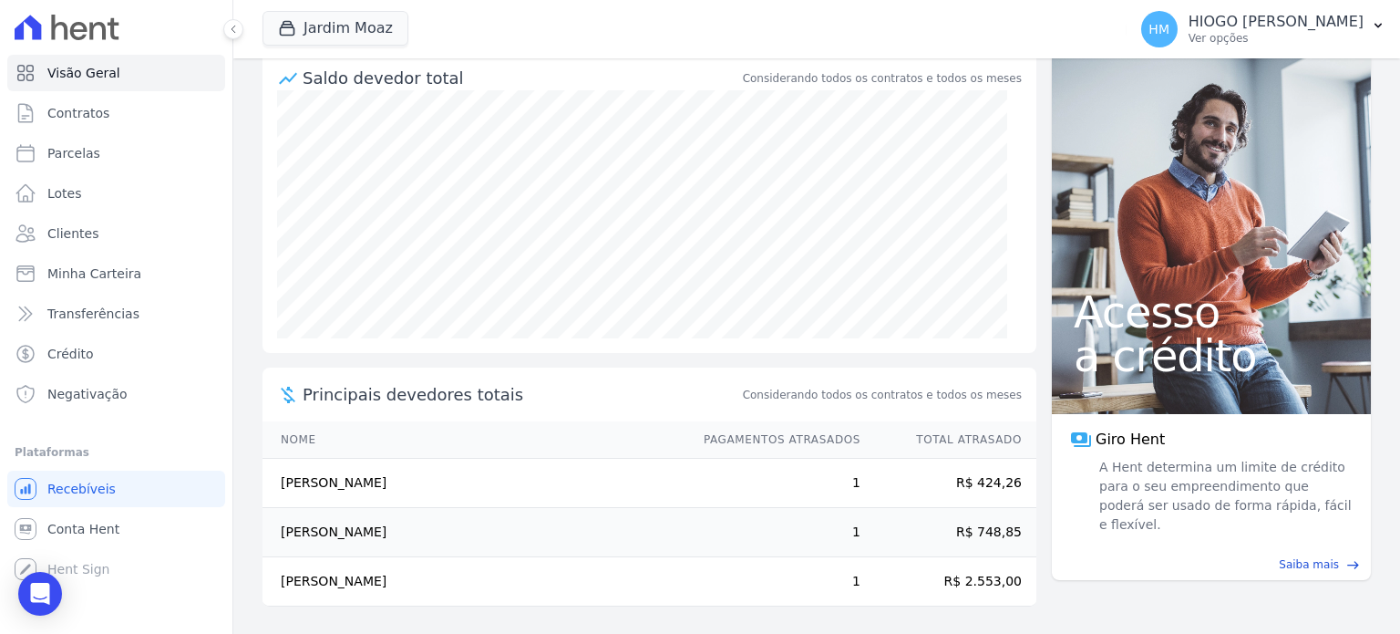
click at [661, 534] on td "Farley Henrique Medeiro Souza" at bounding box center [475, 532] width 424 height 49
drag, startPoint x: 397, startPoint y: 586, endPoint x: 961, endPoint y: 579, distance: 564.4
click at [961, 579] on tr "Eliene Antunes De Lima 1 R$ 2.553,00" at bounding box center [650, 581] width 774 height 49
drag, startPoint x: 976, startPoint y: 482, endPoint x: 820, endPoint y: 480, distance: 155.9
click at [820, 480] on tr "Mônica Ferreira Da Costa 1 R$ 424,26" at bounding box center [650, 483] width 774 height 49
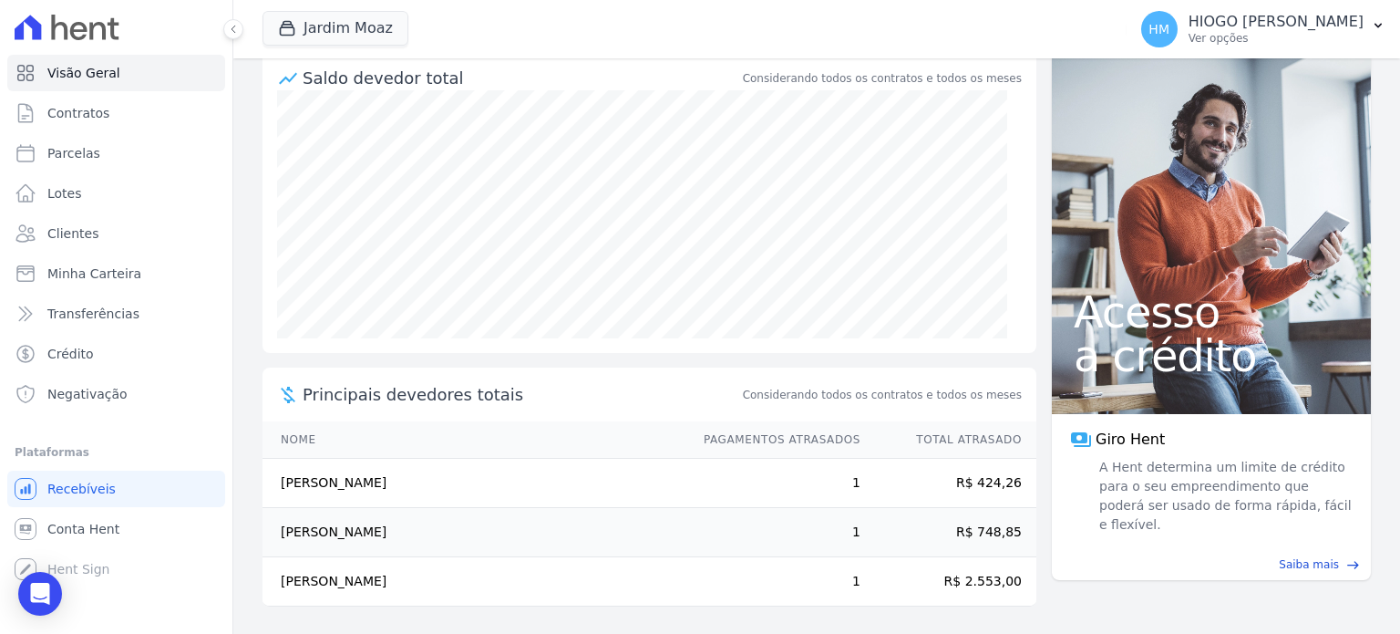
drag, startPoint x: 438, startPoint y: 532, endPoint x: 1003, endPoint y: 534, distance: 565.3
click at [1003, 534] on tr "Farley Henrique Medeiro Souza 1 R$ 748,85" at bounding box center [650, 532] width 774 height 49
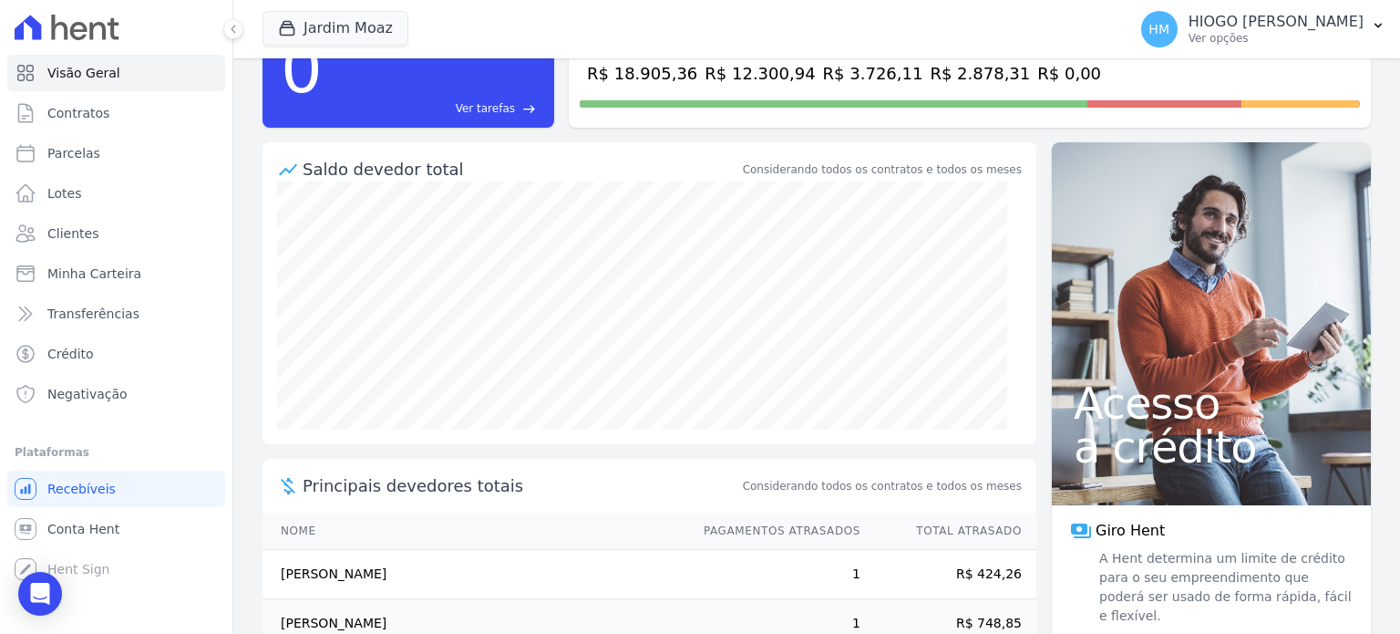
scroll to position [0, 0]
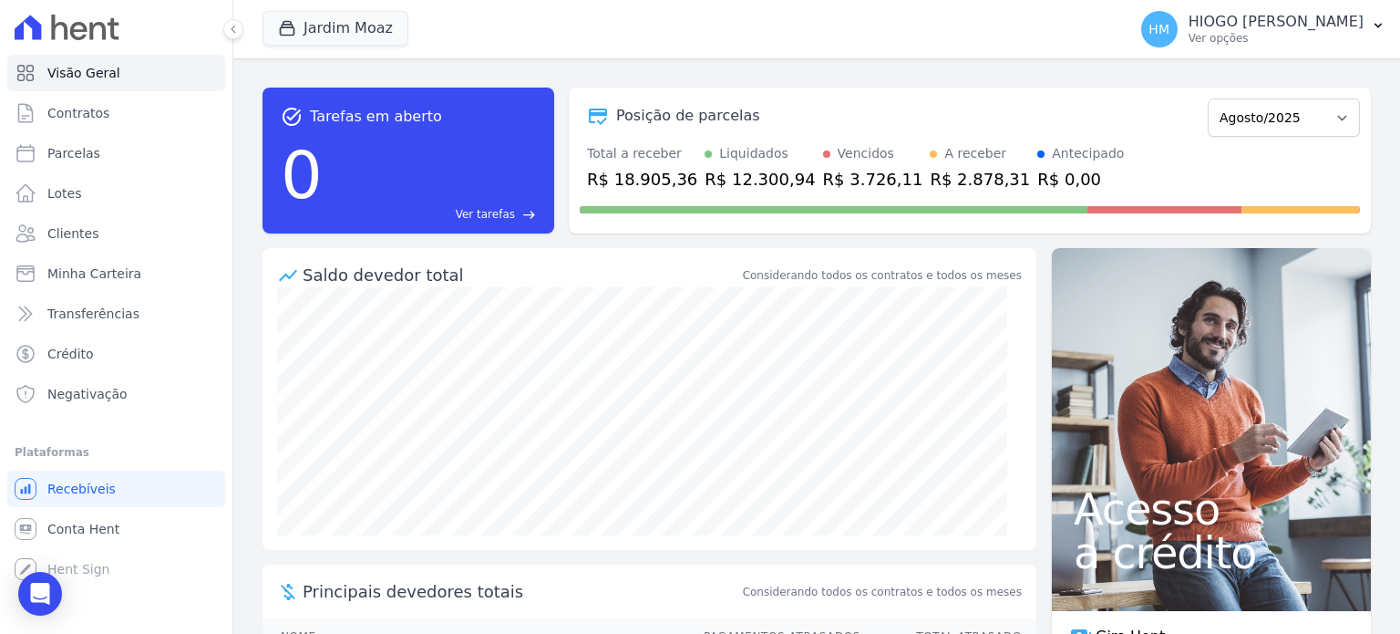
click at [824, 181] on div "R$ 3.726,11" at bounding box center [873, 179] width 100 height 25
click at [56, 112] on span "Contratos" at bounding box center [78, 113] width 62 height 18
